Goal: Task Accomplishment & Management: Use online tool/utility

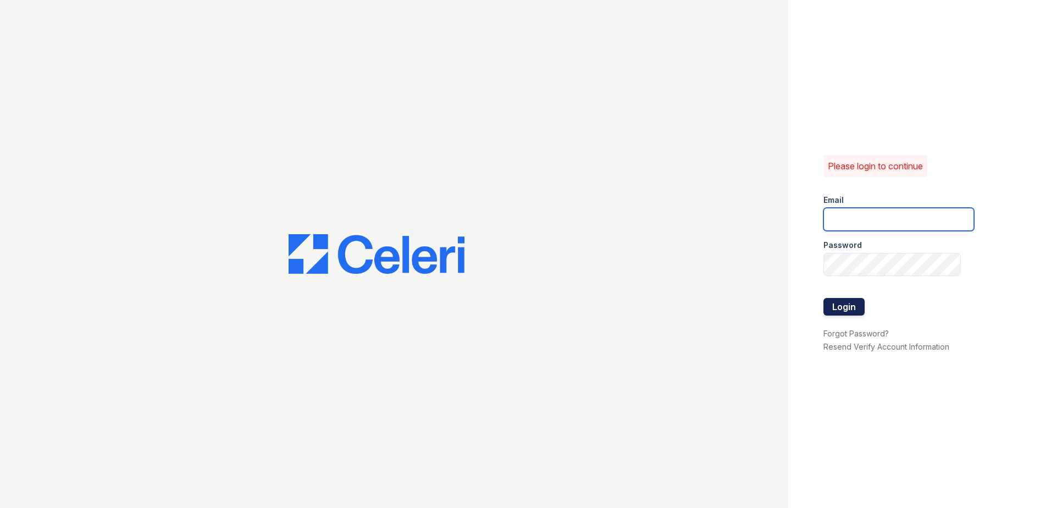
type input "arrivebrentwood@trinity-pm.com"
click at [830, 300] on button "Login" at bounding box center [844, 307] width 41 height 18
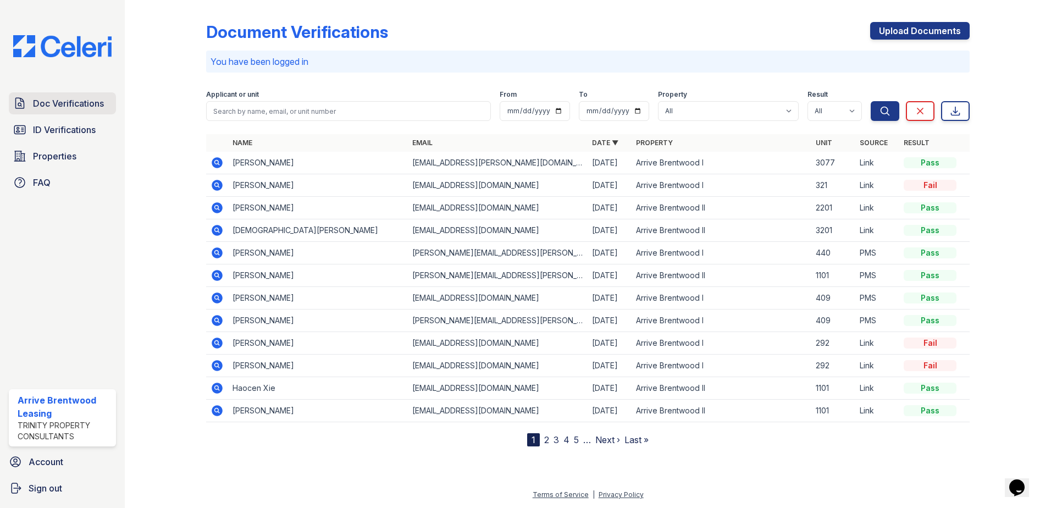
click at [40, 98] on span "Doc Verifications" at bounding box center [68, 103] width 71 height 13
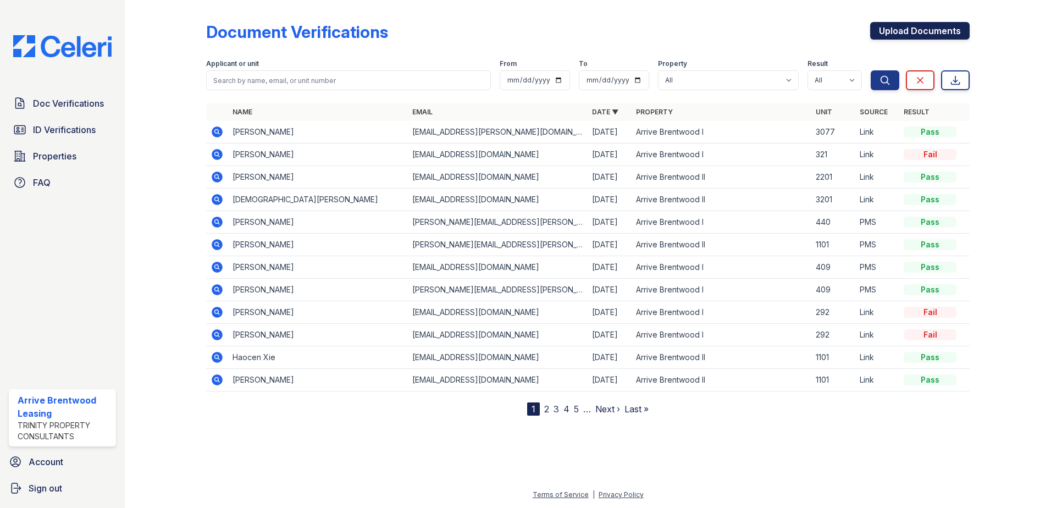
click at [911, 31] on link "Upload Documents" at bounding box center [920, 31] width 100 height 18
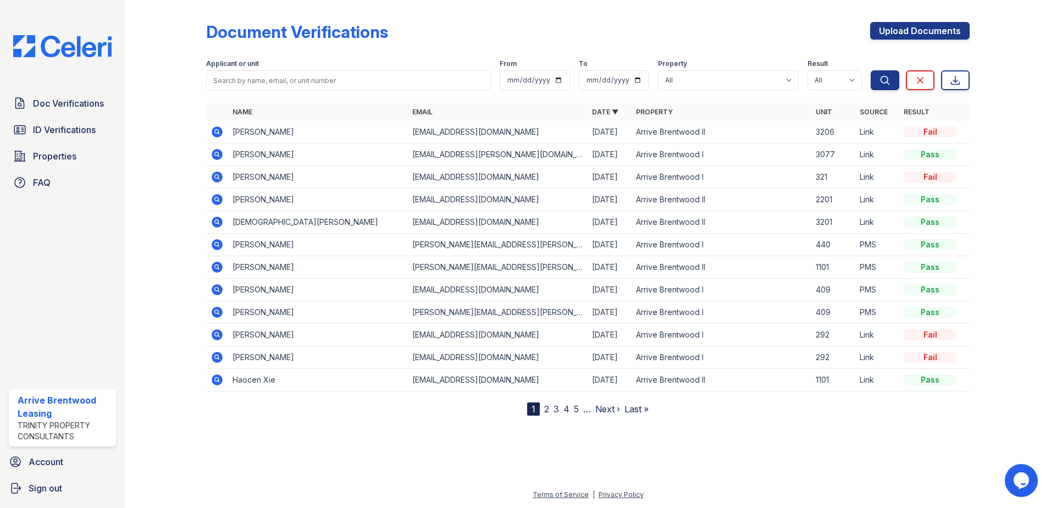
click at [212, 133] on icon at bounding box center [217, 131] width 13 height 13
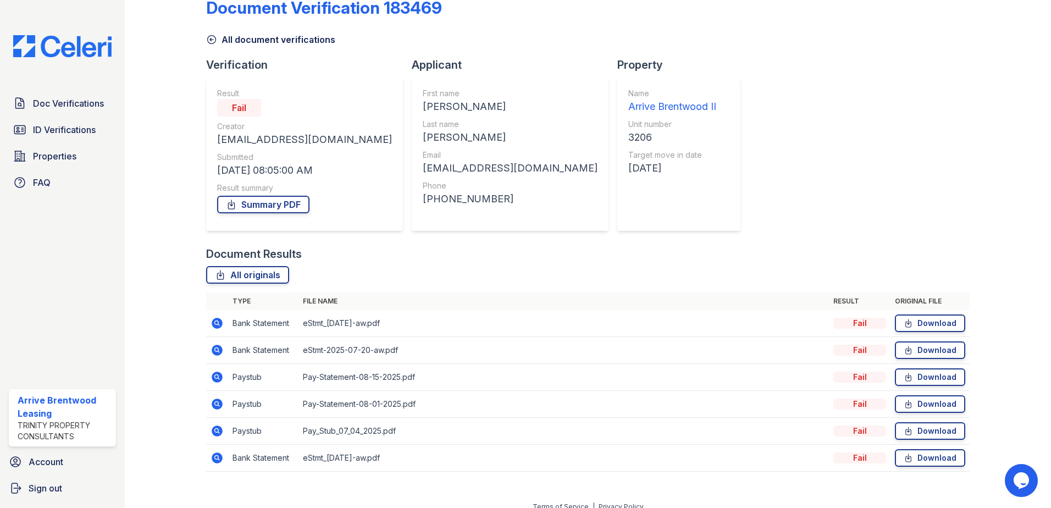
scroll to position [36, 0]
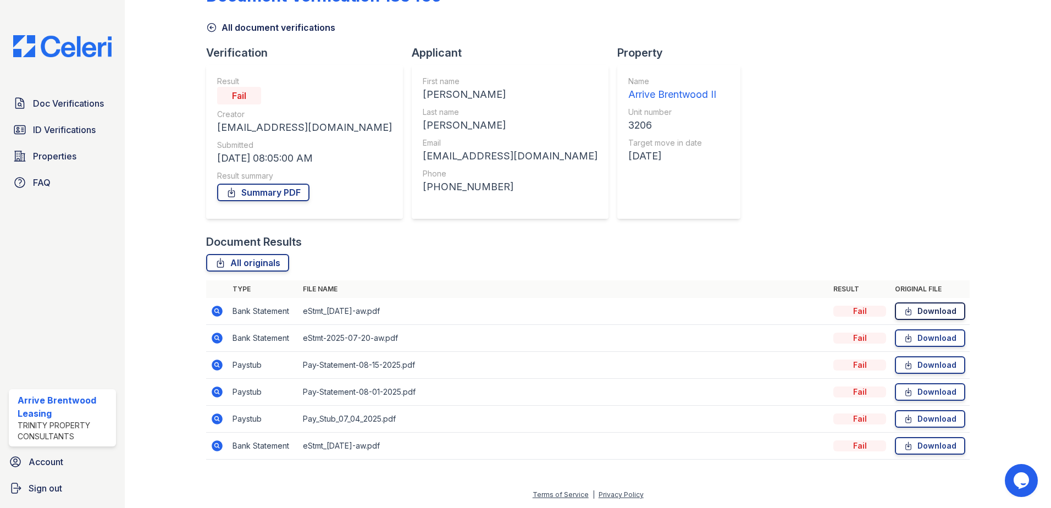
click at [917, 309] on link "Download" at bounding box center [930, 311] width 70 height 18
